Goal: Transaction & Acquisition: Subscribe to service/newsletter

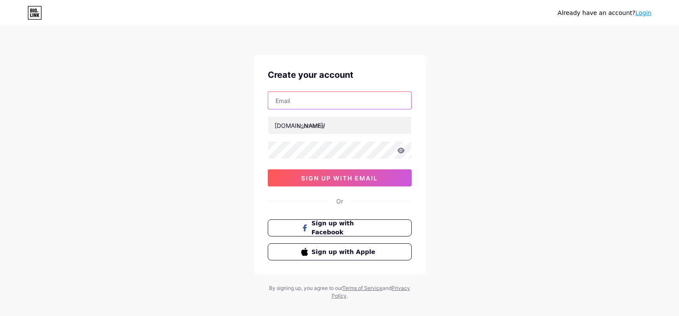
click at [328, 100] on input "text" at bounding box center [339, 100] width 143 height 17
type input "[EMAIL_ADDRESS][DOMAIN_NAME]"
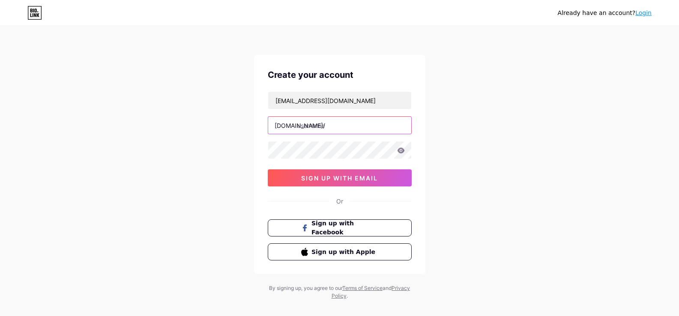
click at [335, 128] on input "text" at bounding box center [339, 125] width 143 height 17
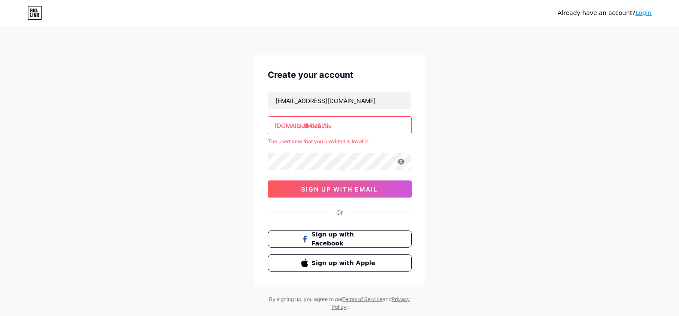
type input "delhibeautie"
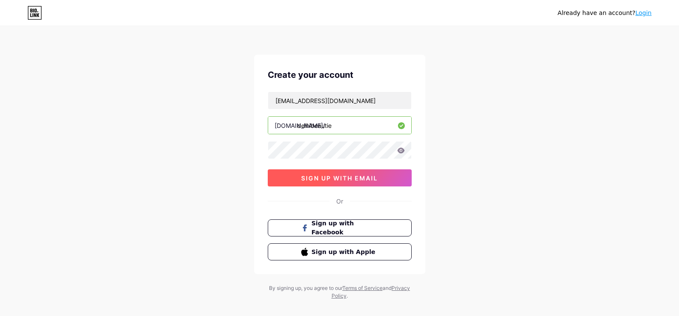
click at [331, 175] on span "sign up with email" at bounding box center [339, 178] width 77 height 7
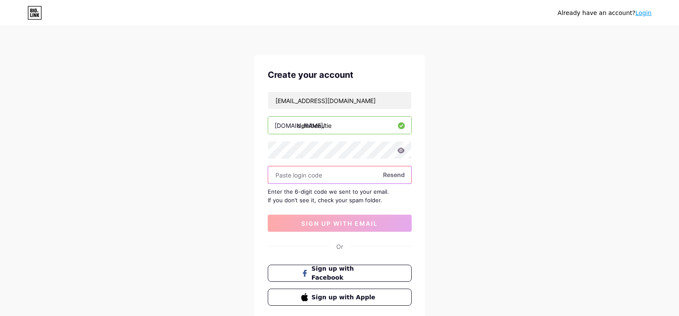
paste input "409417"
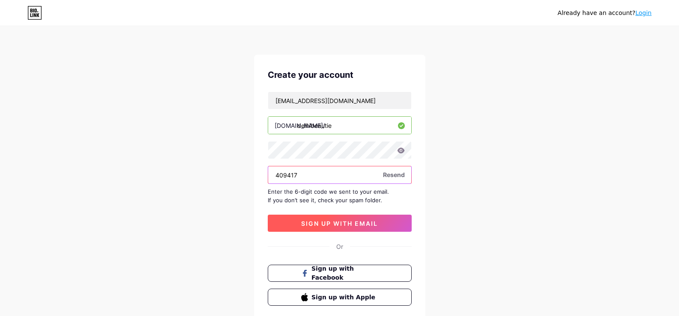
type input "409417"
click at [341, 220] on span "sign up with email" at bounding box center [339, 223] width 77 height 7
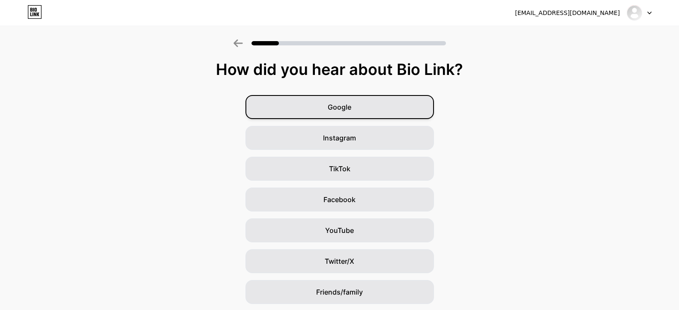
click at [363, 116] on div "Google" at bounding box center [339, 107] width 188 height 24
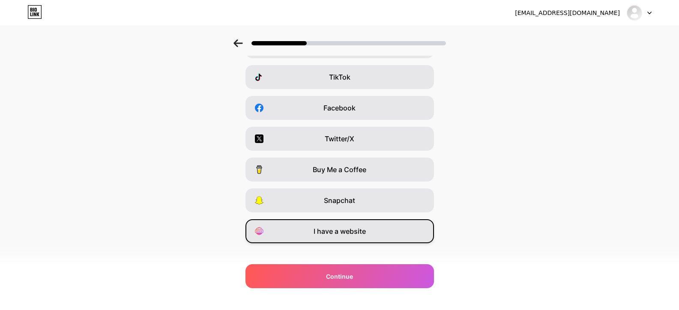
scroll to position [102, 0]
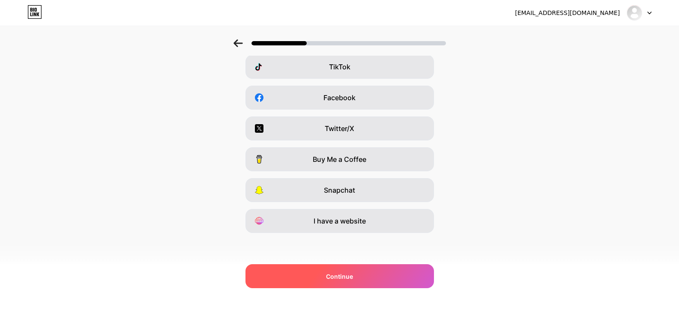
click at [326, 276] on div "Continue" at bounding box center [339, 276] width 188 height 24
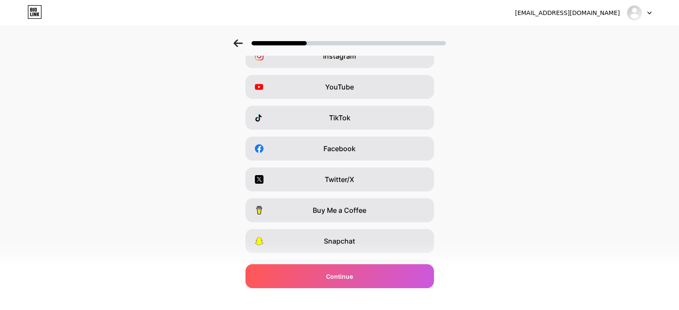
scroll to position [0, 0]
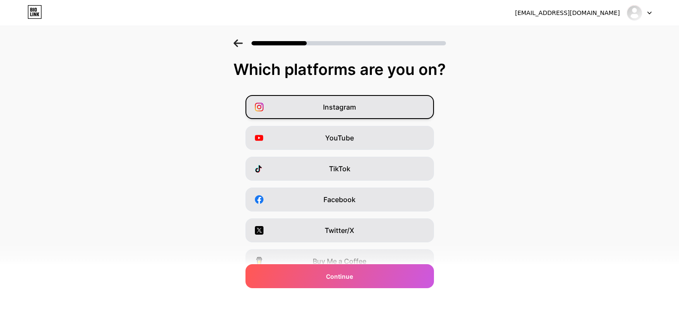
click at [341, 113] on div "Instagram" at bounding box center [339, 107] width 188 height 24
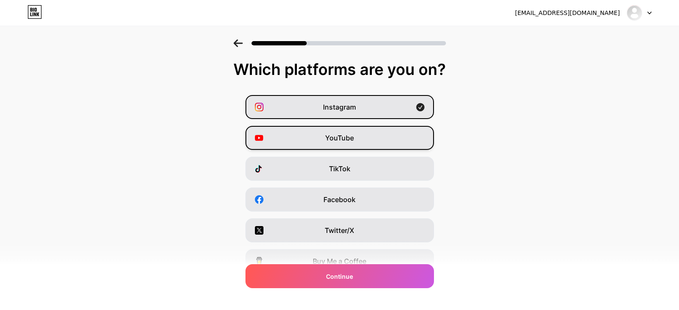
click at [335, 137] on span "YouTube" at bounding box center [339, 138] width 29 height 10
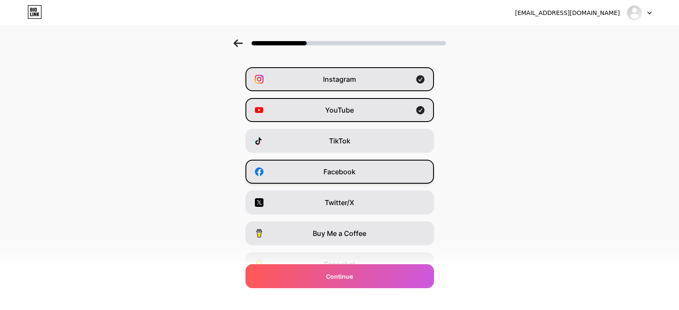
scroll to position [43, 0]
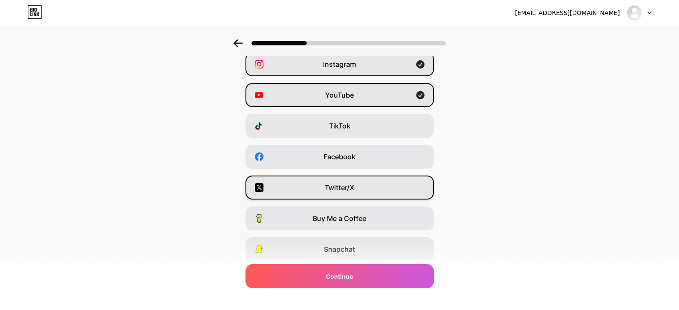
click at [340, 182] on div "Twitter/X" at bounding box center [339, 188] width 188 height 24
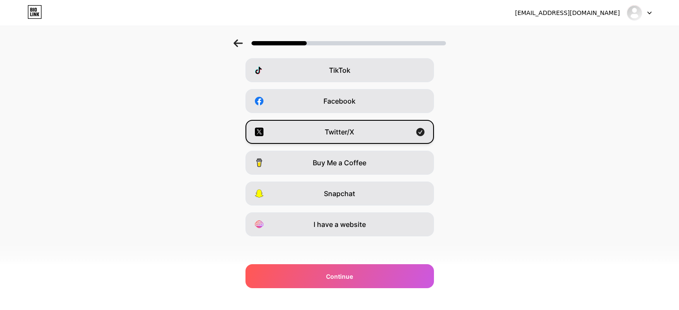
scroll to position [102, 0]
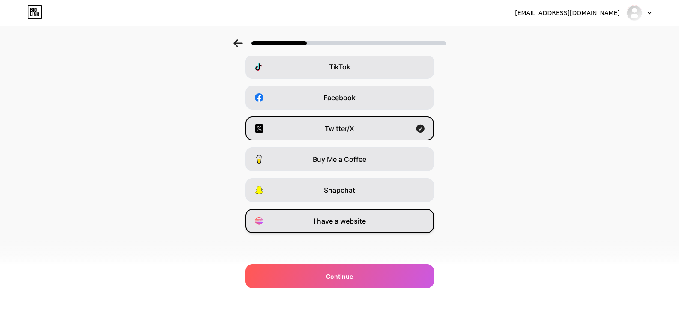
click at [352, 220] on span "I have a website" at bounding box center [339, 221] width 52 height 10
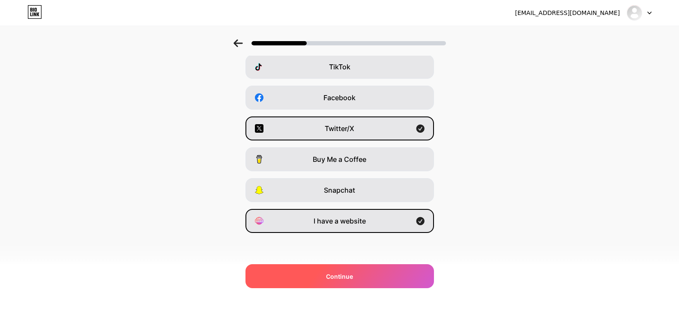
click at [338, 279] on span "Continue" at bounding box center [339, 276] width 27 height 9
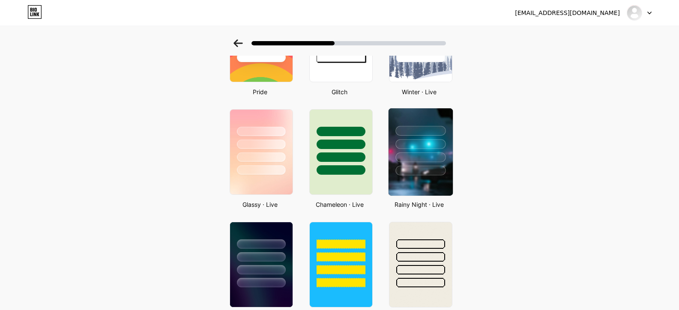
scroll to position [214, 0]
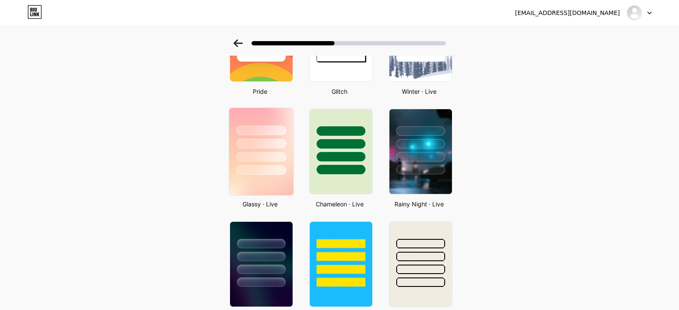
click at [258, 191] on img at bounding box center [261, 151] width 64 height 87
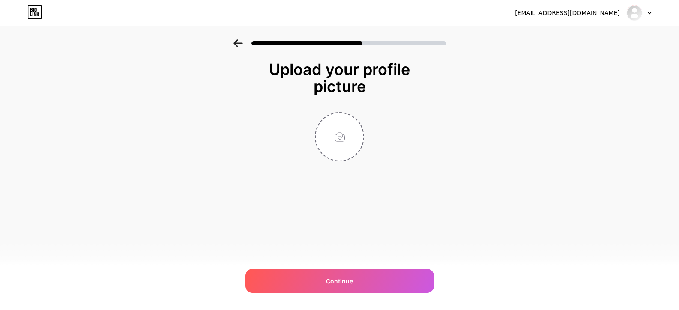
scroll to position [0, 0]
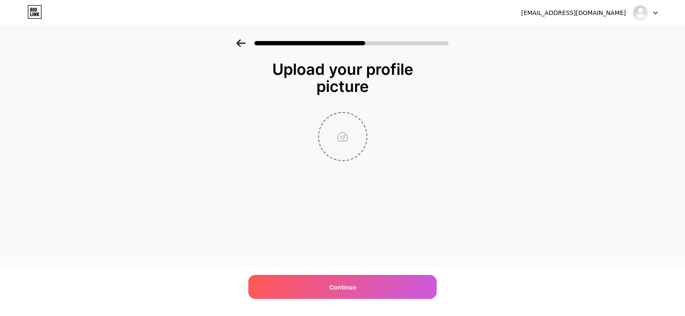
click at [343, 131] on input "file" at bounding box center [343, 137] width 48 height 48
type input "C:\fakepath\delhi escorts service.jpg"
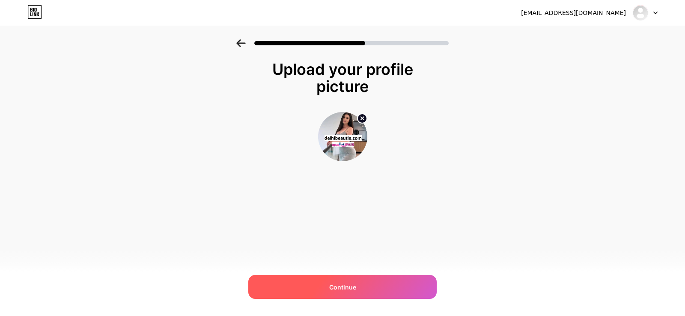
click at [342, 284] on span "Continue" at bounding box center [342, 287] width 27 height 9
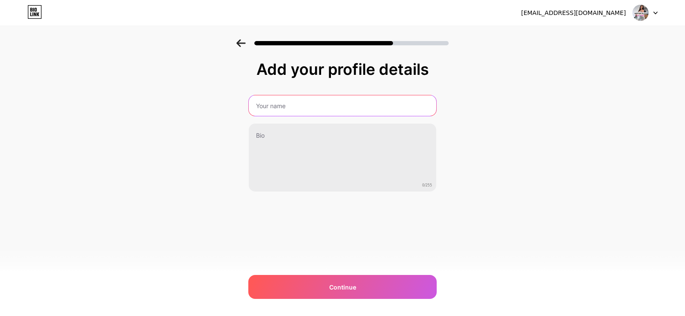
click at [316, 110] on input "text" at bounding box center [343, 105] width 188 height 21
type input "Delhi Beautie"
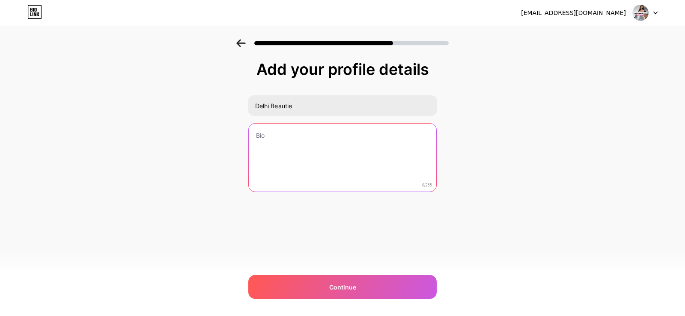
click at [303, 152] on textarea at bounding box center [343, 158] width 188 height 69
paste textarea "Our agency features a curated selection of stunning Delhi [DEMOGRAPHIC_DATA] es…"
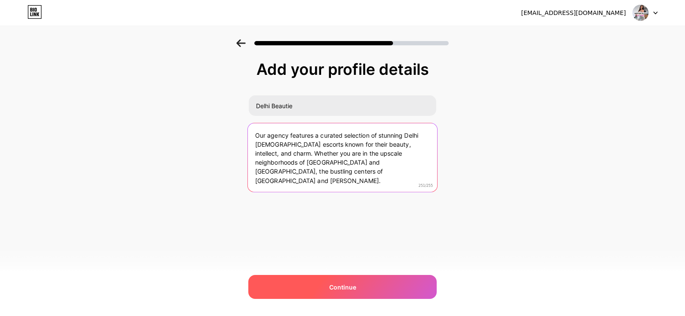
type textarea "Our agency features a curated selection of stunning Delhi [DEMOGRAPHIC_DATA] es…"
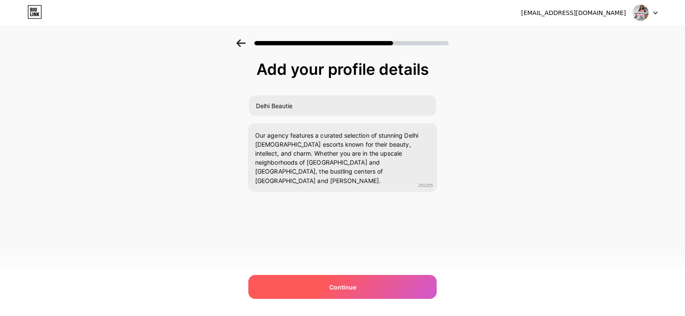
click at [351, 289] on span "Continue" at bounding box center [342, 287] width 27 height 9
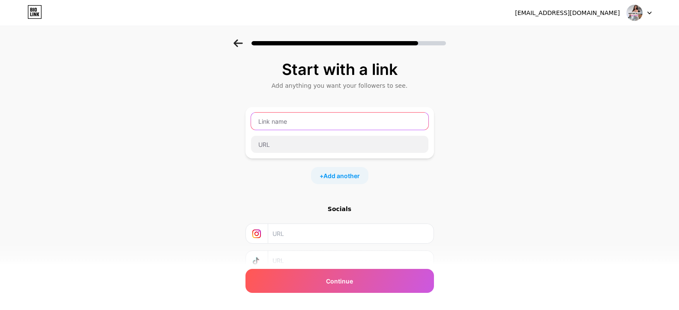
click at [352, 123] on input "text" at bounding box center [339, 121] width 177 height 17
type input "Hire Russian Escorts in [GEOGRAPHIC_DATA] 24/7"
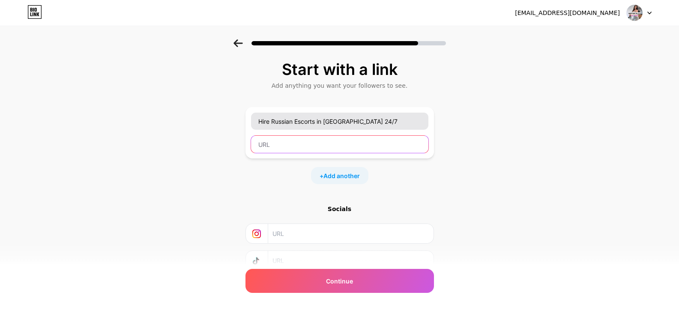
paste input "[URL][DOMAIN_NAME]"
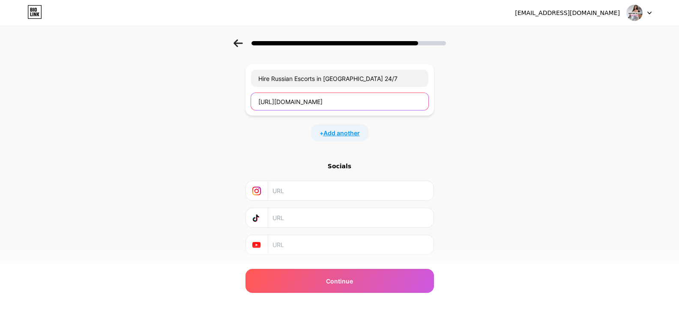
type input "[URL][DOMAIN_NAME]"
click at [346, 129] on span "Add another" at bounding box center [341, 132] width 36 height 9
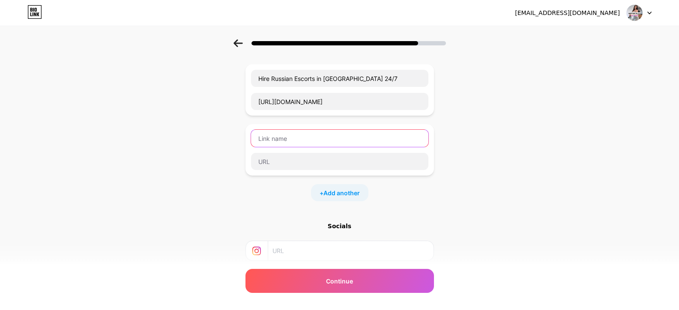
click at [311, 144] on input "text" at bounding box center [339, 138] width 177 height 17
type input "Cheap Escorts in [GEOGRAPHIC_DATA]"
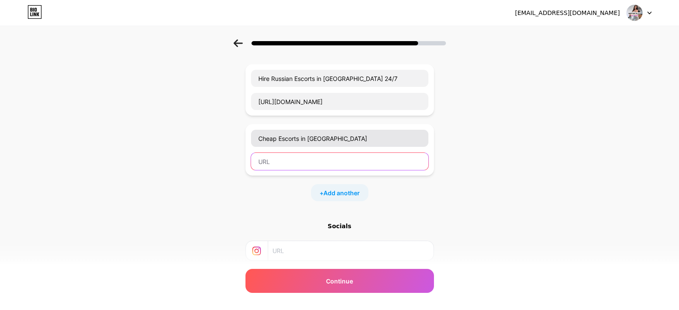
paste input "[URL][DOMAIN_NAME]"
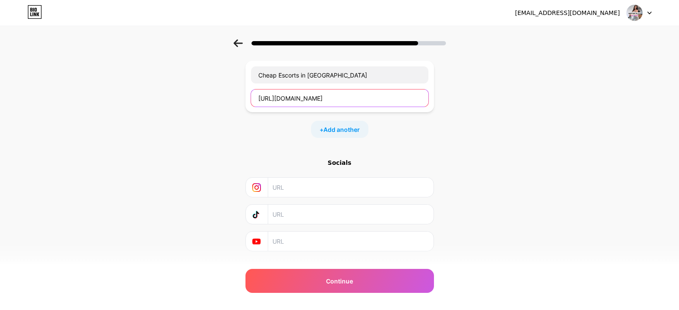
scroll to position [125, 0]
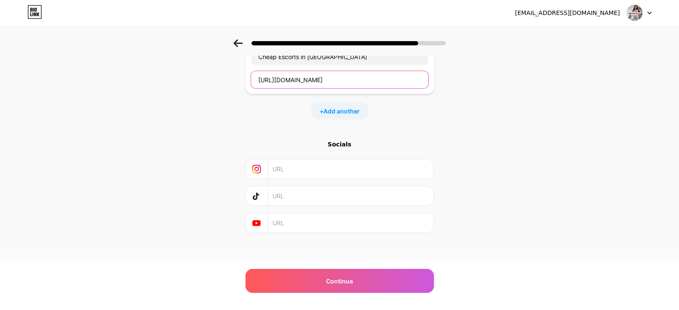
type input "[URL][DOMAIN_NAME]"
click at [321, 167] on input "text" at bounding box center [349, 168] width 155 height 19
paste input "[URL][DOMAIN_NAME]"
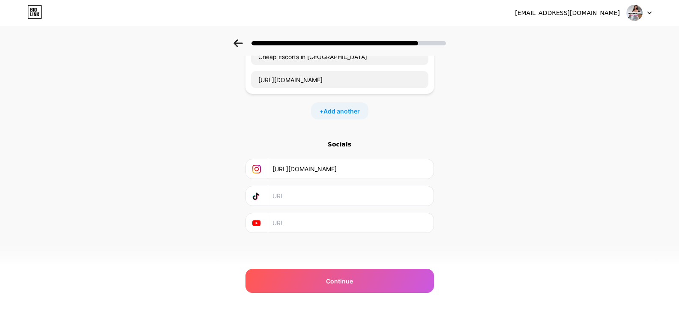
scroll to position [0, 2]
type input "[URL][DOMAIN_NAME]"
click at [259, 194] on icon at bounding box center [256, 197] width 6 height 6
click at [283, 197] on input "text" at bounding box center [349, 195] width 155 height 19
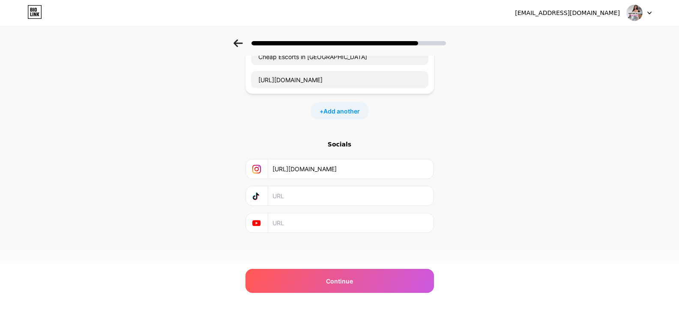
paste input "[URL][DOMAIN_NAME]"
type input "[URL][DOMAIN_NAME]"
paste input "[URL][DOMAIN_NAME]"
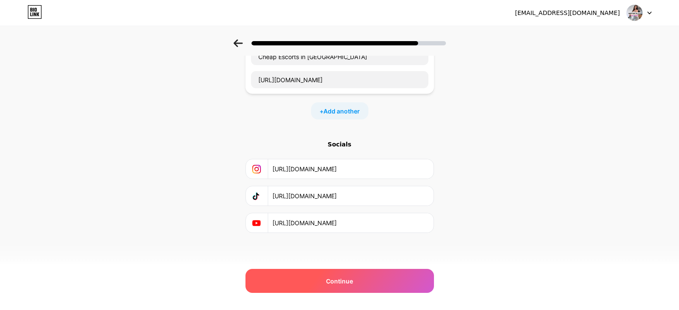
type input "[URL][DOMAIN_NAME]"
click at [331, 289] on div "Continue" at bounding box center [339, 281] width 188 height 24
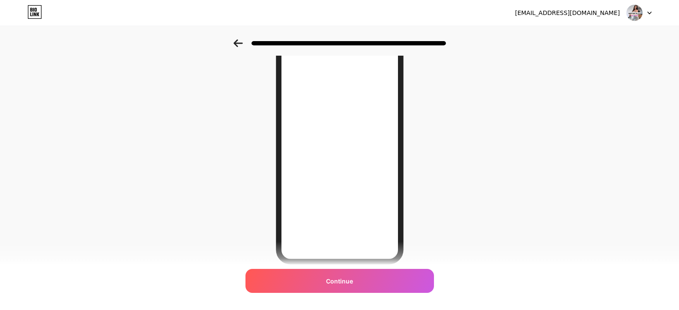
scroll to position [86, 0]
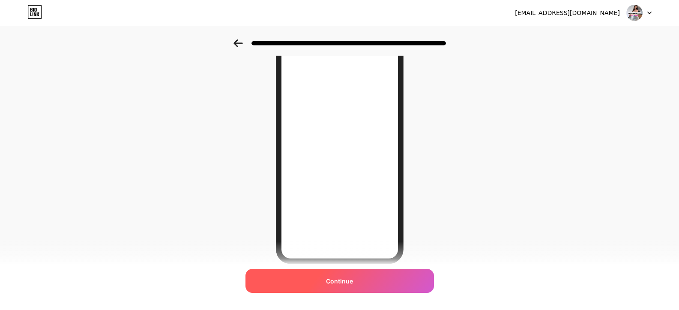
click at [340, 283] on span "Continue" at bounding box center [339, 281] width 27 height 9
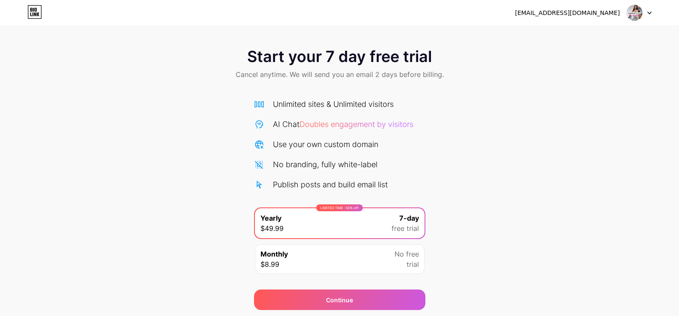
click at [652, 17] on div "[EMAIL_ADDRESS][DOMAIN_NAME] Logout" at bounding box center [339, 12] width 679 height 15
click at [647, 13] on icon at bounding box center [649, 13] width 4 height 3
click at [590, 13] on div "[EMAIL_ADDRESS][DOMAIN_NAME]" at bounding box center [567, 13] width 105 height 9
click at [631, 11] on img at bounding box center [634, 13] width 16 height 16
click at [33, 9] on icon at bounding box center [34, 12] width 15 height 14
